Goal: Information Seeking & Learning: Learn about a topic

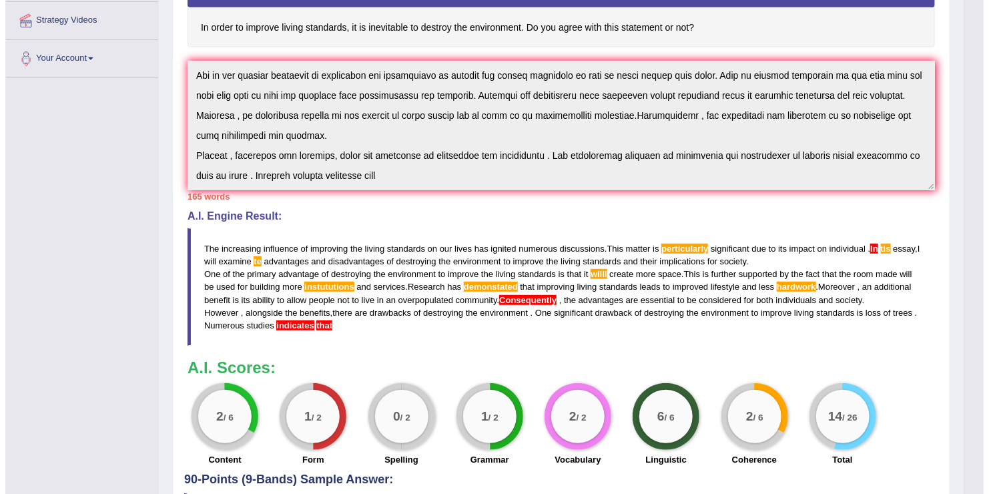
scroll to position [298, 0]
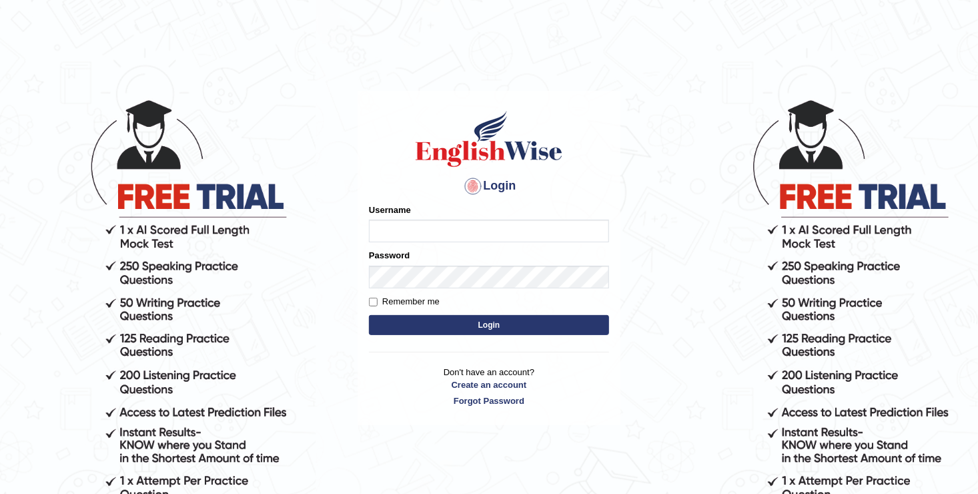
type input "Anesu_92"
click at [498, 326] on button "Login" at bounding box center [489, 325] width 240 height 20
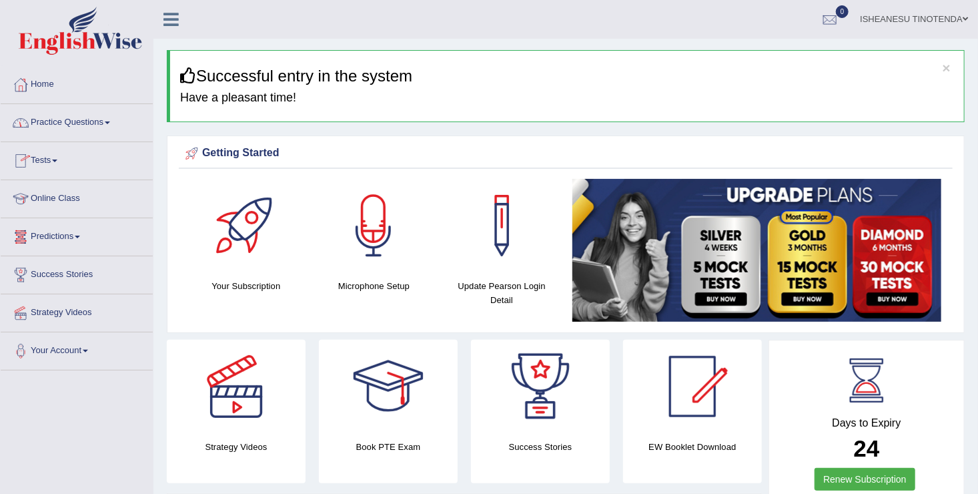
click at [68, 200] on link "Online Class" at bounding box center [77, 196] width 152 height 33
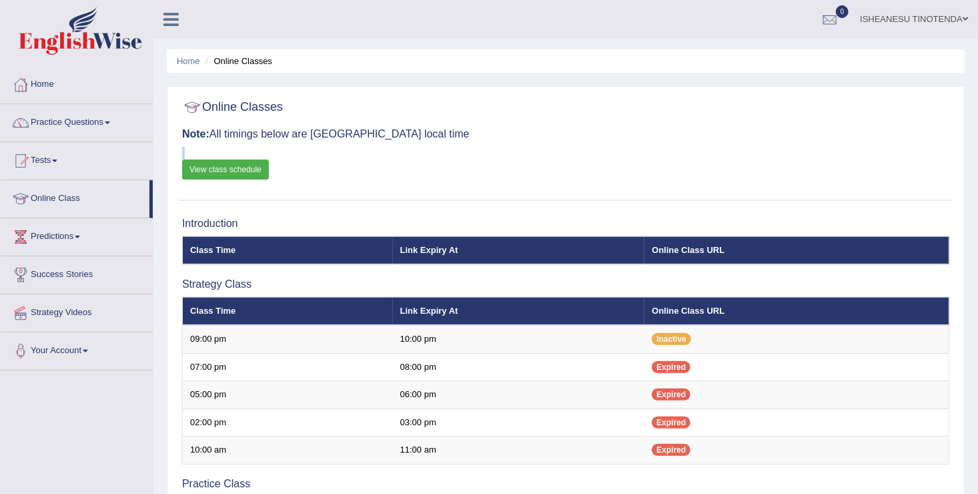
drag, startPoint x: 241, startPoint y: 152, endPoint x: 238, endPoint y: 161, distance: 9.7
click at [238, 161] on div "Online Classes Note: All timings below are [GEOGRAPHIC_DATA] local time View cl…" at bounding box center [566, 146] width 774 height 107
click at [238, 161] on link "View class schedule" at bounding box center [225, 169] width 87 height 20
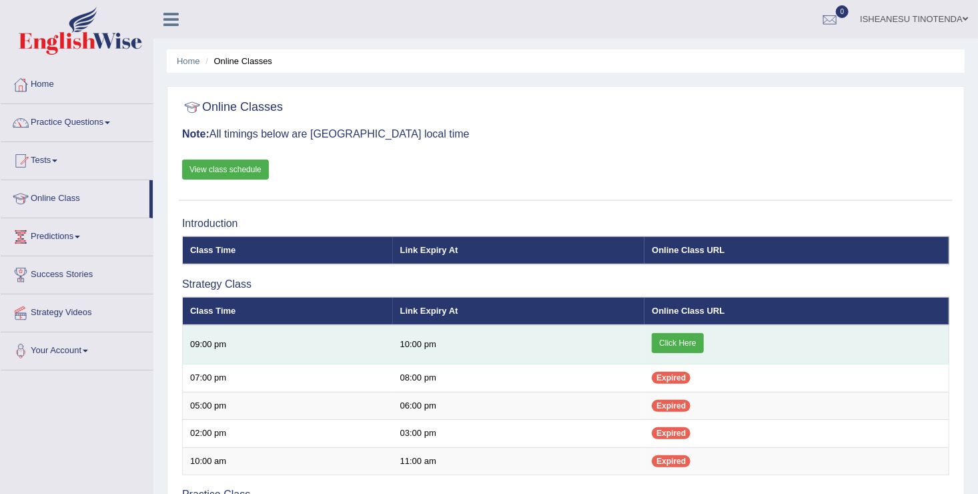
click at [695, 343] on link "Click Here" at bounding box center [677, 343] width 51 height 20
